Goal: Task Accomplishment & Management: Manage account settings

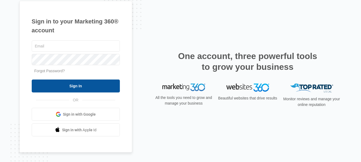
type input "[EMAIL_ADDRESS][DOMAIN_NAME]"
click at [107, 88] on input "Sign In" at bounding box center [76, 85] width 88 height 13
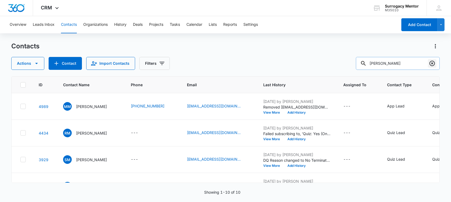
click at [431, 62] on icon "Clear" at bounding box center [432, 63] width 6 height 6
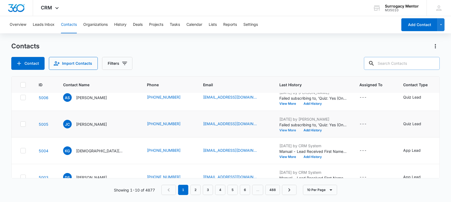
scroll to position [34, 0]
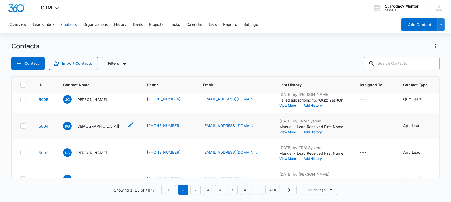
click at [80, 129] on p "[DEMOGRAPHIC_DATA][PERSON_NAME]" at bounding box center [100, 126] width 48 height 6
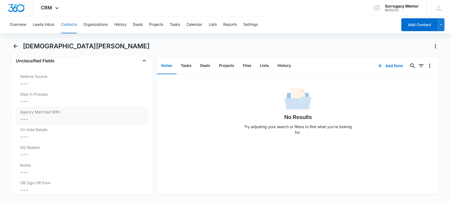
scroll to position [403, 0]
click at [58, 173] on dd "Cancel Save Changes ---" at bounding box center [82, 173] width 124 height 6
click at [50, 173] on textarea "Notes" at bounding box center [82, 186] width 126 height 31
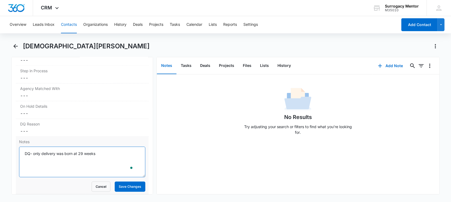
scroll to position [437, 0]
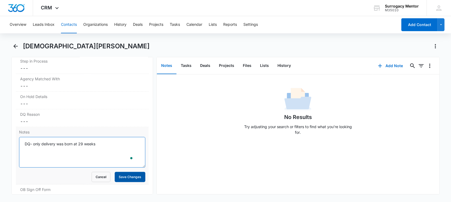
type textarea "DQ- only delivery was born at 29 weeks"
click at [128, 178] on button "Save Changes" at bounding box center [130, 177] width 31 height 10
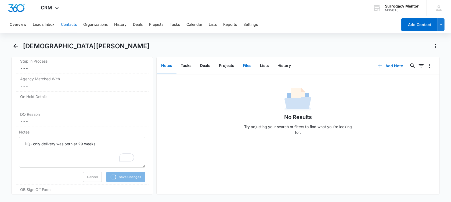
click at [248, 64] on button "Files" at bounding box center [247, 66] width 17 height 17
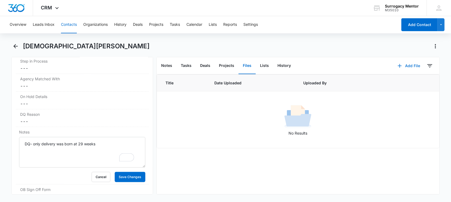
click at [407, 67] on button "Add File" at bounding box center [408, 65] width 33 height 13
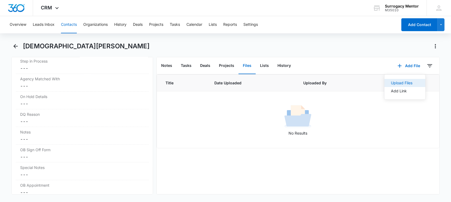
click at [408, 84] on button "Upload Files" at bounding box center [405, 83] width 41 height 8
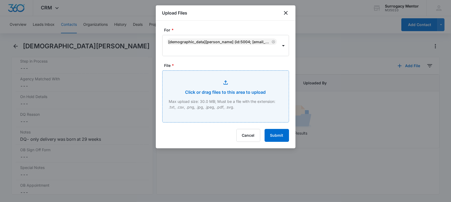
click at [247, 98] on input "File *" at bounding box center [226, 97] width 126 height 52
type input "C:\fakepath\GC Application [DEMOGRAPHIC_DATA][PERSON_NAME].pdf"
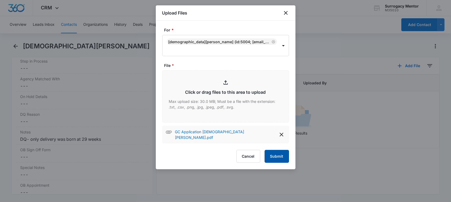
click at [280, 156] on button "Submit" at bounding box center [277, 156] width 24 height 13
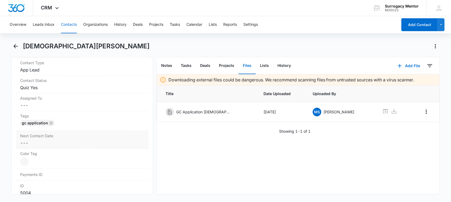
scroll to position [202, 0]
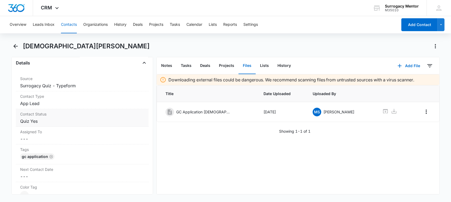
click at [49, 121] on dd "Cancel Save Changes Quiz Yes" at bounding box center [82, 121] width 124 height 6
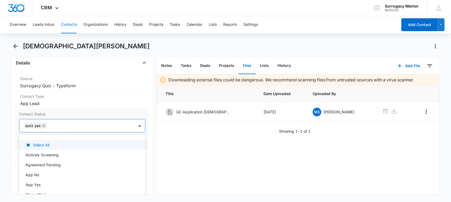
click at [45, 125] on div "Quiz Yes" at bounding box center [36, 126] width 24 height 6
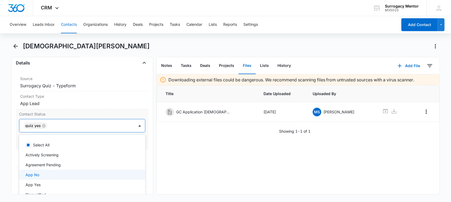
click at [79, 175] on div "App No" at bounding box center [82, 175] width 112 height 6
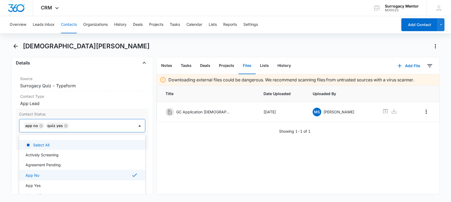
click at [41, 125] on icon "Remove App No" at bounding box center [41, 126] width 4 height 4
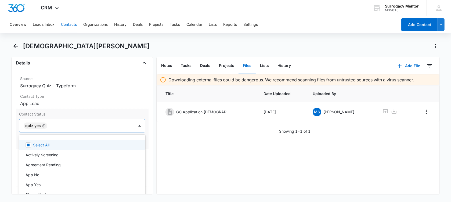
click at [42, 125] on icon "Remove Quiz Yes" at bounding box center [44, 126] width 4 height 4
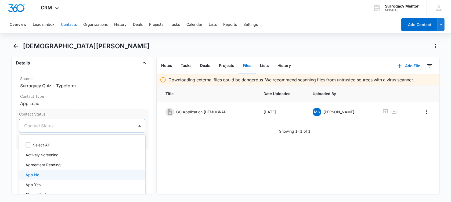
click at [42, 174] on div "App No" at bounding box center [82, 175] width 112 height 6
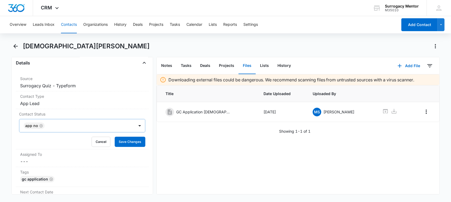
click at [9, 115] on main "[PERSON_NAME] Remove KG [PERSON_NAME] Contact Info Name Cancel Save Changes [PE…" at bounding box center [225, 121] width 451 height 159
click at [132, 143] on button "Save Changes" at bounding box center [130, 142] width 31 height 10
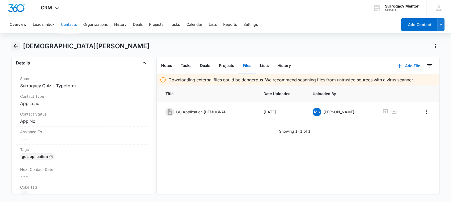
click at [17, 45] on icon "Back" at bounding box center [15, 46] width 6 height 6
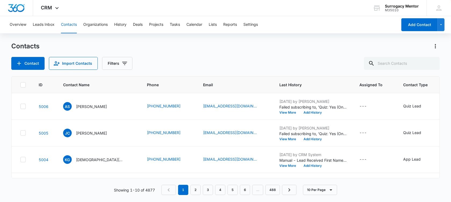
scroll to position [34, 0]
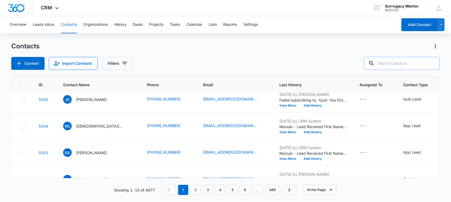
click at [400, 60] on input "text" at bounding box center [402, 63] width 76 height 13
type input "[PERSON_NAME]"
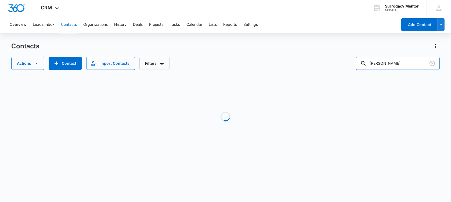
scroll to position [0, 0]
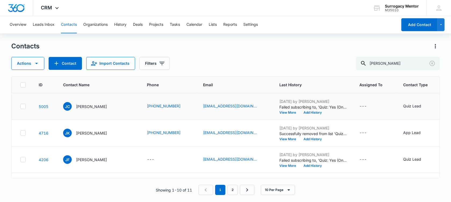
click at [87, 101] on td "[PERSON_NAME]" at bounding box center [99, 106] width 84 height 27
click at [94, 107] on p "[PERSON_NAME]" at bounding box center [91, 107] width 31 height 6
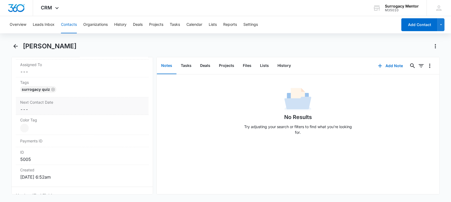
scroll to position [34, 0]
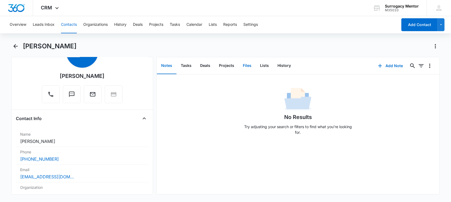
click at [243, 66] on button "Files" at bounding box center [247, 66] width 17 height 17
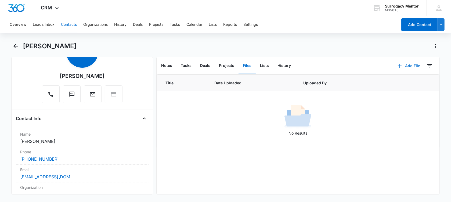
click at [404, 63] on button "Add File" at bounding box center [408, 65] width 33 height 13
click at [410, 86] on button "Upload Files" at bounding box center [405, 83] width 41 height 8
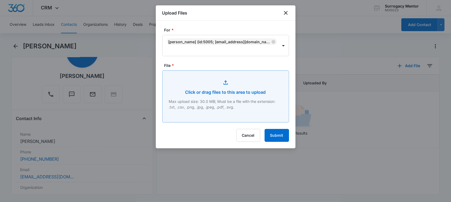
click at [202, 101] on input "File *" at bounding box center [226, 97] width 126 height 52
type input "C:\fakepath\GC Application [PERSON_NAME].pdf"
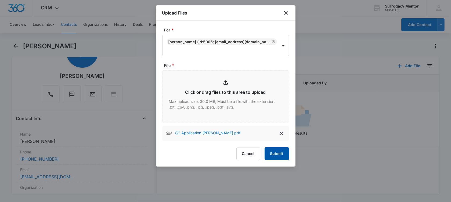
click at [271, 155] on button "Submit" at bounding box center [277, 153] width 24 height 13
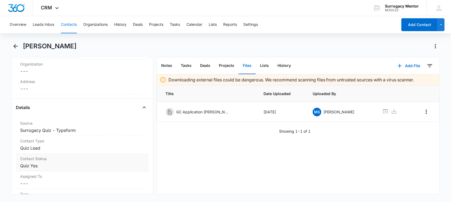
scroll to position [168, 0]
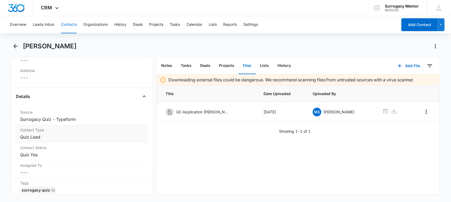
click at [67, 137] on dd "Cancel Save Changes Quiz Lead" at bounding box center [82, 137] width 124 height 6
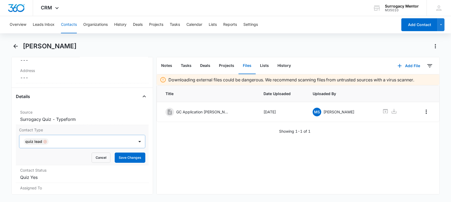
click at [42, 140] on div "Remove Quiz Lead" at bounding box center [44, 142] width 5 height 4
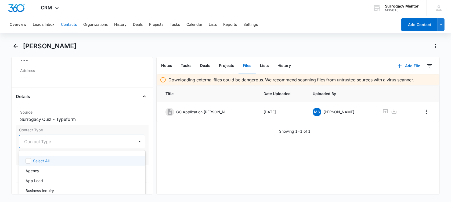
click at [44, 139] on div at bounding box center [75, 142] width 103 height 8
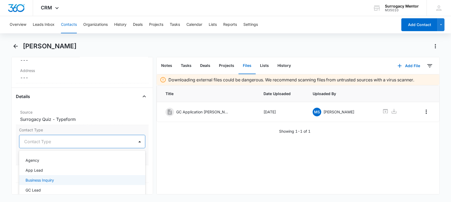
scroll to position [0, 0]
click at [60, 181] on div "App Lead" at bounding box center [82, 181] width 112 height 6
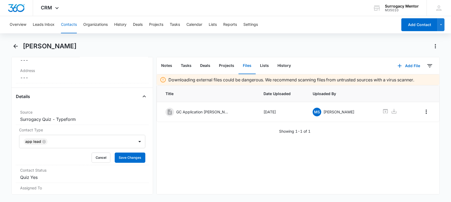
click at [8, 139] on main "[PERSON_NAME] Remove [PERSON_NAME] Contact Info Name Cancel Save Changes [PERSO…" at bounding box center [225, 121] width 451 height 159
click at [115, 157] on button "Save Changes" at bounding box center [130, 158] width 31 height 10
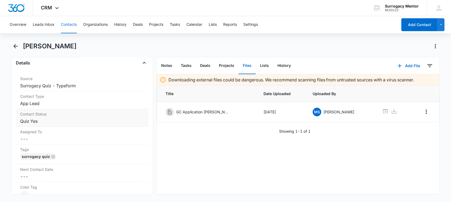
click at [51, 121] on dd "Cancel Save Changes Quiz Yes" at bounding box center [82, 121] width 124 height 6
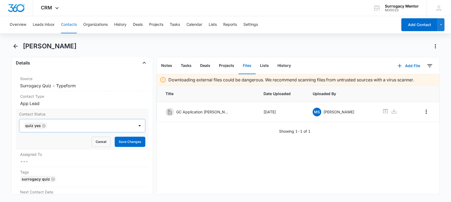
click at [42, 124] on icon "Remove Quiz Yes" at bounding box center [43, 125] width 3 height 3
click at [41, 124] on div at bounding box center [75, 126] width 103 height 8
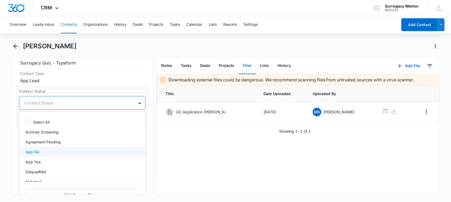
scroll to position [235, 0]
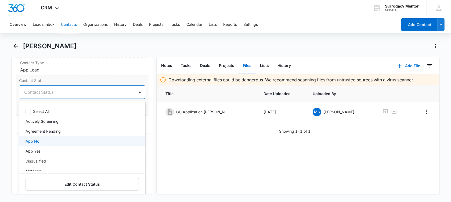
click at [56, 143] on div "App No" at bounding box center [82, 141] width 126 height 10
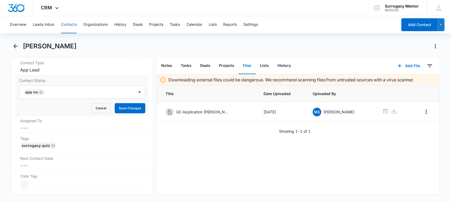
drag, startPoint x: 7, startPoint y: 99, endPoint x: 58, endPoint y: 102, distance: 50.9
click at [8, 99] on main "[PERSON_NAME] Remove [PERSON_NAME] Contact Info Name Cancel Save Changes [PERSO…" at bounding box center [225, 121] width 451 height 159
click at [134, 108] on button "Save Changes" at bounding box center [130, 108] width 31 height 10
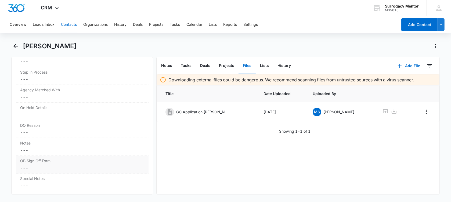
scroll to position [437, 0]
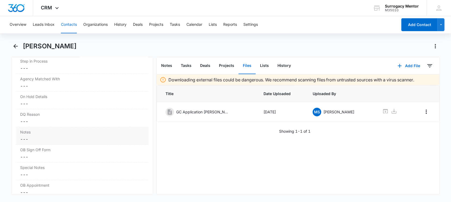
click at [50, 136] on dd "Cancel Save Changes ---" at bounding box center [82, 139] width 124 height 6
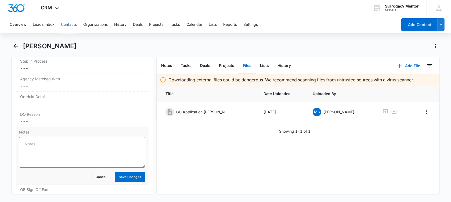
click at [50, 145] on textarea "Notes" at bounding box center [82, 152] width 126 height 31
paste textarea "DQ- only 4'9, 5 deliveries, 4/5 babies were in the 5lb range at full term, and …"
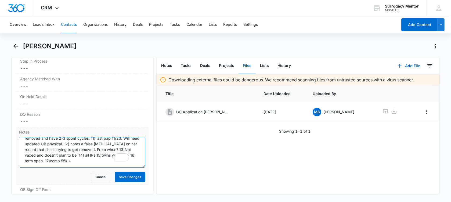
scroll to position [63, 0]
type textarea "DQ- only 4'9, 5 deliveries, 4/5 babies were in the 5lb range at full term, and …"
click at [134, 173] on button "Save Changes" at bounding box center [130, 177] width 31 height 10
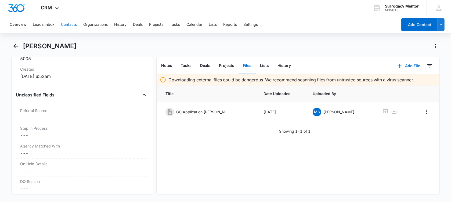
scroll to position [235, 0]
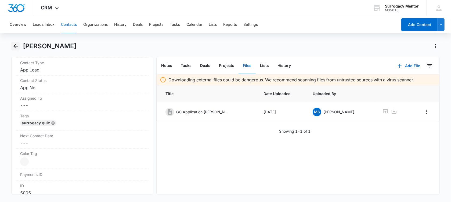
click at [16, 45] on icon "Back" at bounding box center [15, 46] width 6 height 6
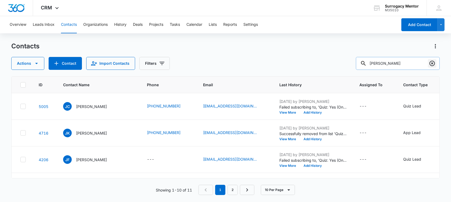
click at [434, 59] on button "Clear" at bounding box center [432, 63] width 9 height 9
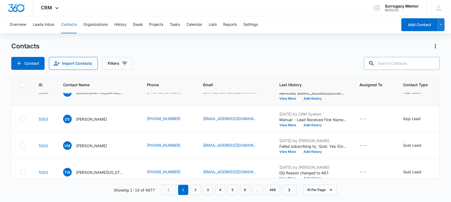
scroll to position [101, 0]
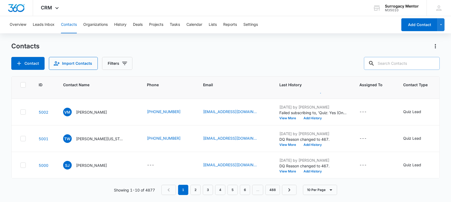
click at [82, 88] on p "[PERSON_NAME]" at bounding box center [91, 86] width 31 height 6
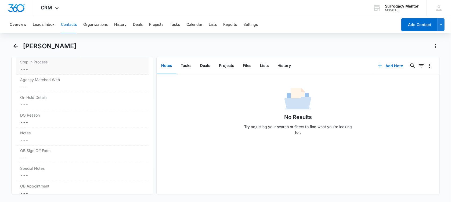
scroll to position [470, 0]
click at [37, 101] on div "Notes Cancel Save Changes ---" at bounding box center [82, 103] width 133 height 18
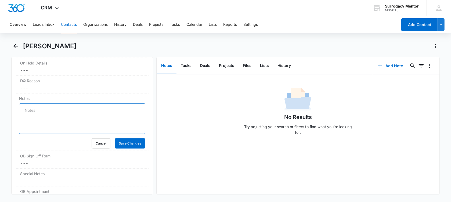
click at [44, 109] on textarea "Notes" at bounding box center [82, 118] width 126 height 31
paste textarea "1) age [DEMOGRAPHIC_DATA] will be 42 in June. 2) single 3) BMI 26.6 4) 1 delive…"
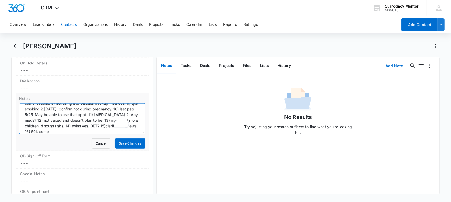
scroll to position [30, 0]
type textarea "1) age [DEMOGRAPHIC_DATA] will be 42 in June. 2) single 3) BMI 26.6 4) 1 delive…"
click at [121, 142] on button "Save Changes" at bounding box center [130, 143] width 31 height 10
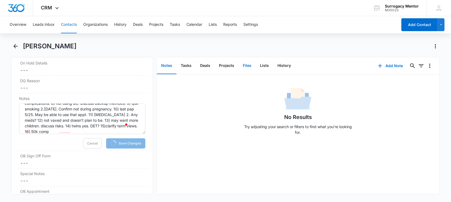
click at [243, 65] on button "Files" at bounding box center [247, 66] width 17 height 17
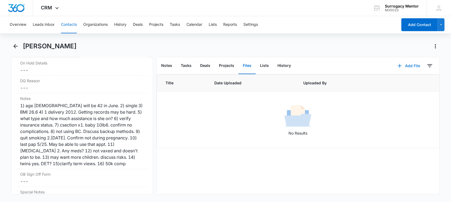
click at [409, 64] on button "Add File" at bounding box center [408, 65] width 33 height 13
click at [408, 83] on div "Upload Files" at bounding box center [401, 83] width 21 height 4
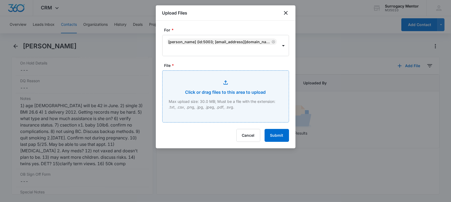
click at [243, 90] on input "File *" at bounding box center [226, 97] width 126 height 52
type input "C:\fakepath\GC Application [PERSON_NAME].pdf"
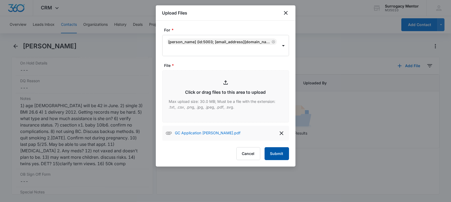
click at [274, 149] on button "Submit" at bounding box center [277, 153] width 24 height 13
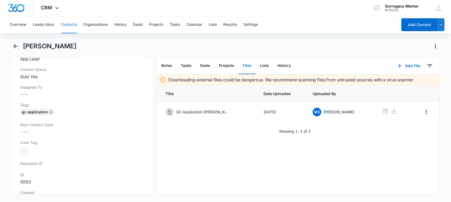
scroll to position [235, 0]
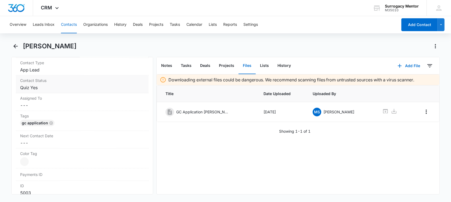
click at [64, 88] on dd "Cancel Save Changes Quiz Yes" at bounding box center [82, 87] width 124 height 6
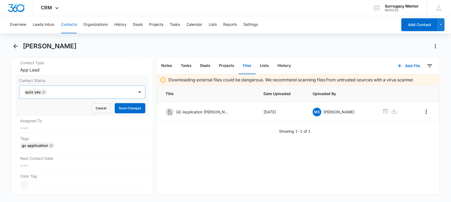
click at [42, 90] on icon "Remove Quiz Yes" at bounding box center [44, 92] width 4 height 4
click at [42, 90] on div at bounding box center [75, 92] width 103 height 8
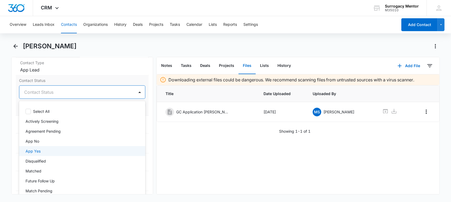
click at [62, 150] on div "App Yes" at bounding box center [82, 151] width 112 height 6
click at [11, 82] on main "[PERSON_NAME] Remove DS [PERSON_NAME] Contact Info Name Cancel Save Changes [PE…" at bounding box center [225, 121] width 451 height 159
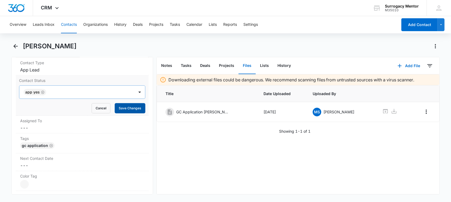
click at [123, 109] on button "Save Changes" at bounding box center [130, 108] width 31 height 10
